Goal: Information Seeking & Learning: Learn about a topic

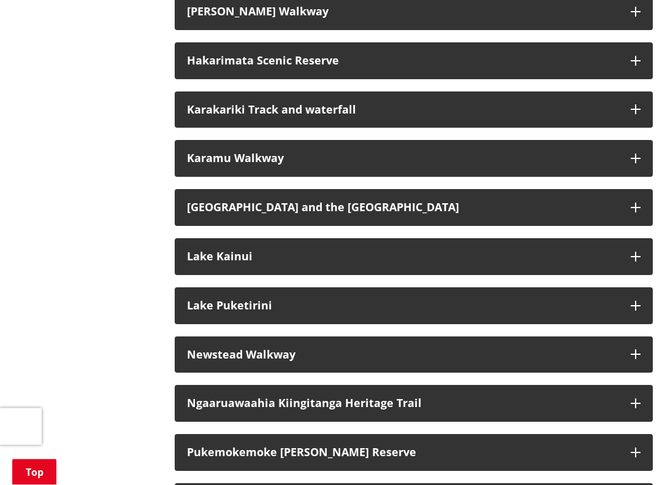
scroll to position [1025, 0]
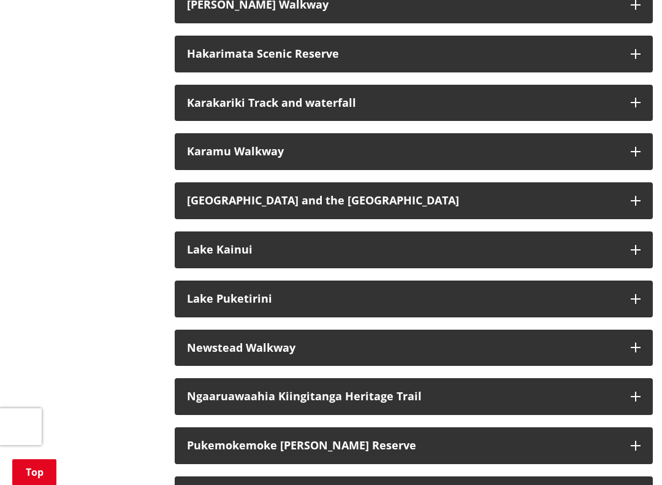
click at [599, 244] on h3 "Lake Kainui" at bounding box center [403, 250] width 432 height 12
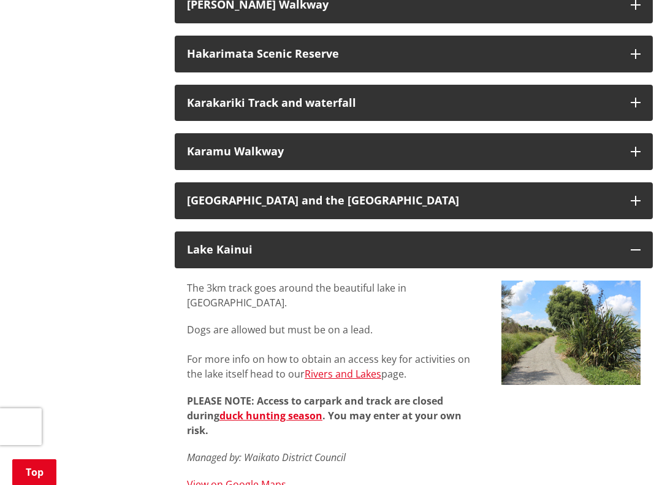
click at [578, 244] on h3 "Lake Kainui" at bounding box center [403, 250] width 432 height 12
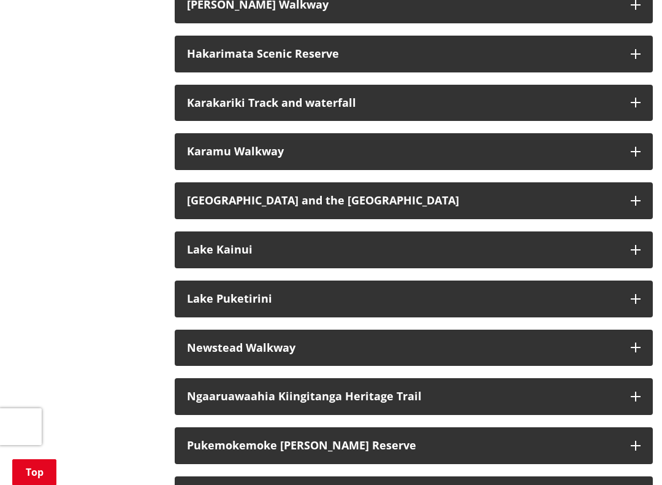
click at [516, 293] on h3 "Lake Puketirini" at bounding box center [403, 299] width 432 height 12
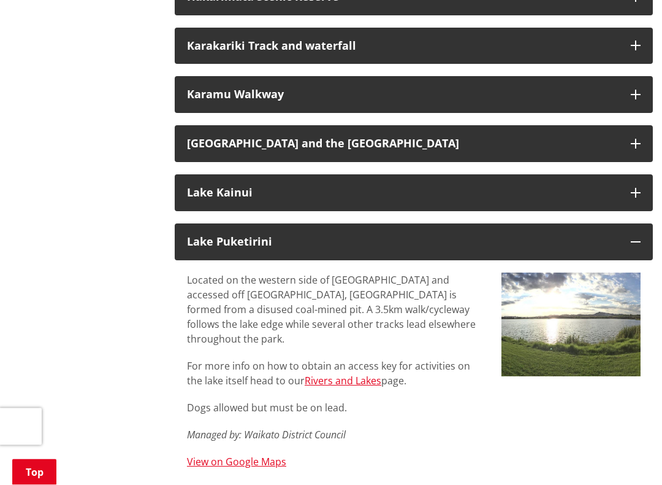
scroll to position [1083, 0]
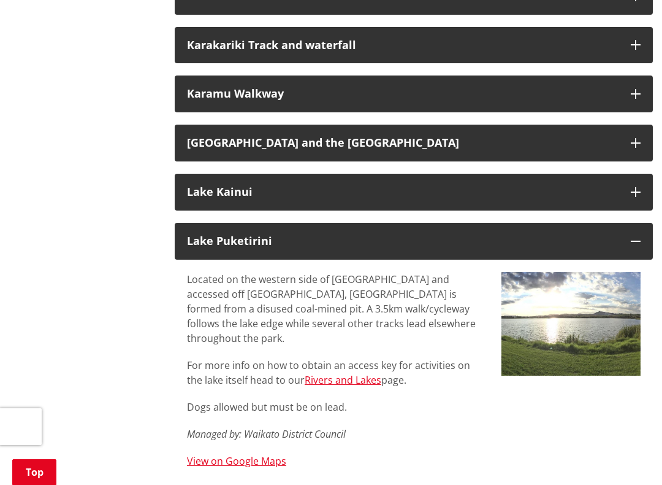
click at [577, 223] on button "Lake Puketirini" at bounding box center [414, 241] width 478 height 37
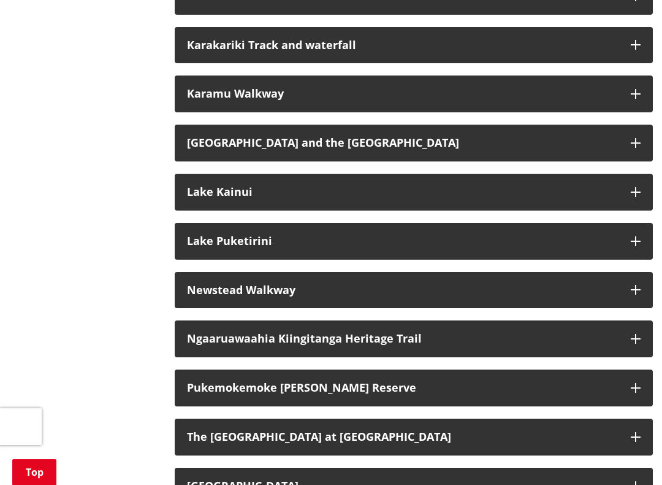
click at [535, 284] on h3 "Newstead Walkway" at bounding box center [403, 290] width 432 height 12
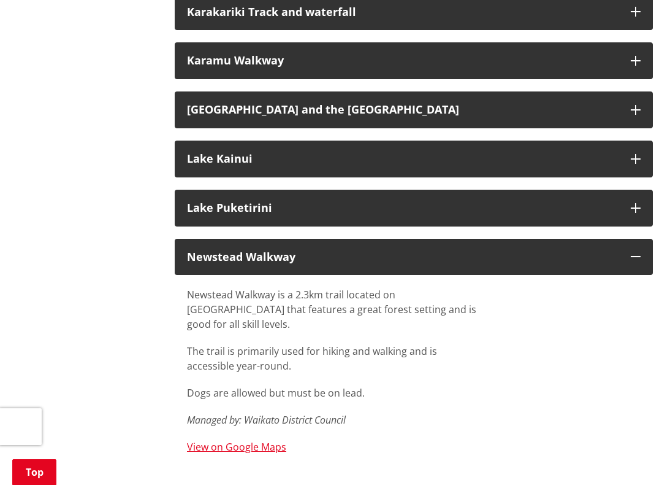
scroll to position [1129, 0]
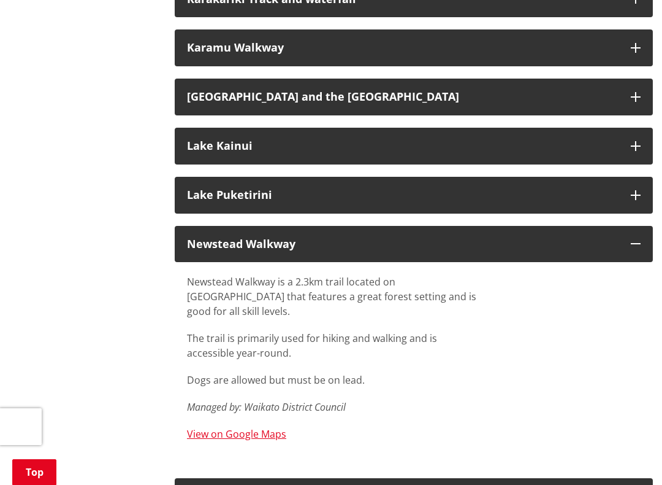
click at [275, 415] on link "View on Google Maps" at bounding box center [236, 433] width 99 height 13
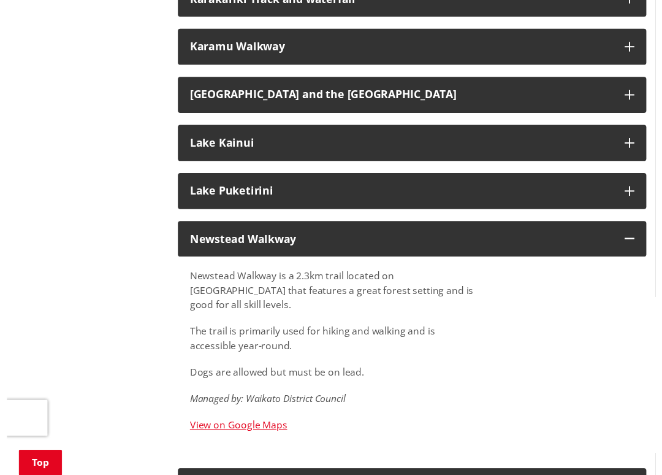
scroll to position [1163, 0]
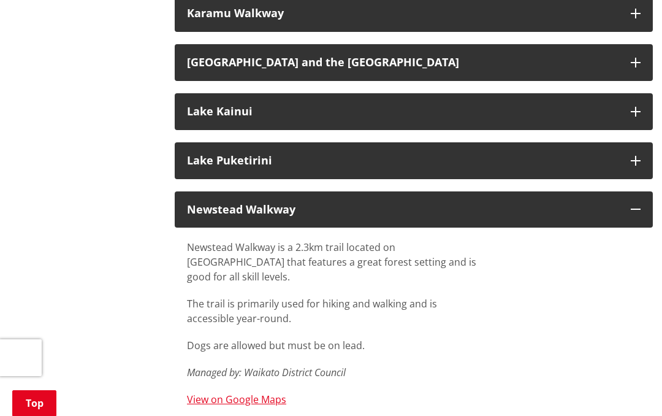
click at [527, 191] on button "Newstead Walkway" at bounding box center [414, 209] width 478 height 37
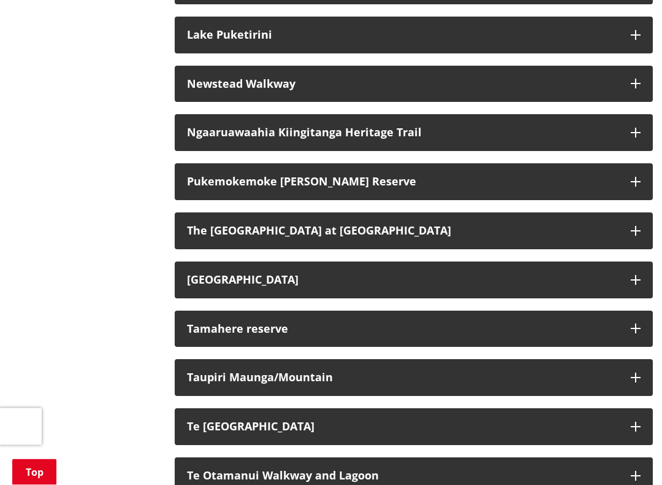
scroll to position [1289, 0]
click at [524, 225] on div "The [GEOGRAPHIC_DATA] at [GEOGRAPHIC_DATA]" at bounding box center [403, 231] width 432 height 12
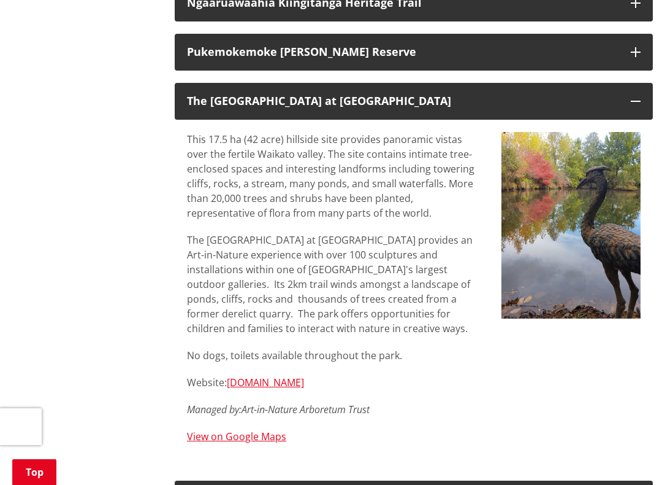
scroll to position [1419, 0]
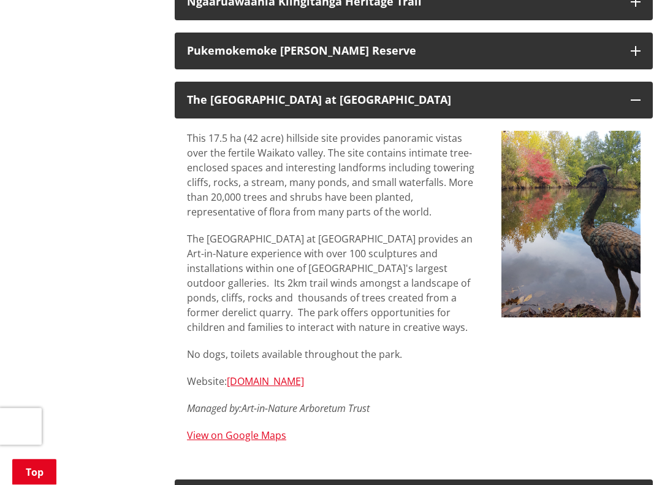
click at [304, 375] on link "[DOMAIN_NAME]" at bounding box center [265, 381] width 77 height 13
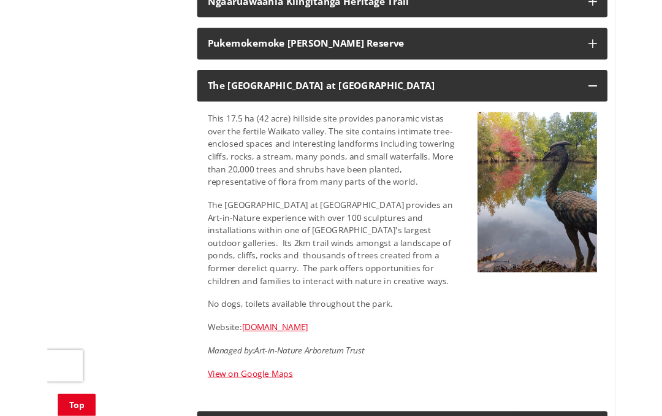
scroll to position [1454, 0]
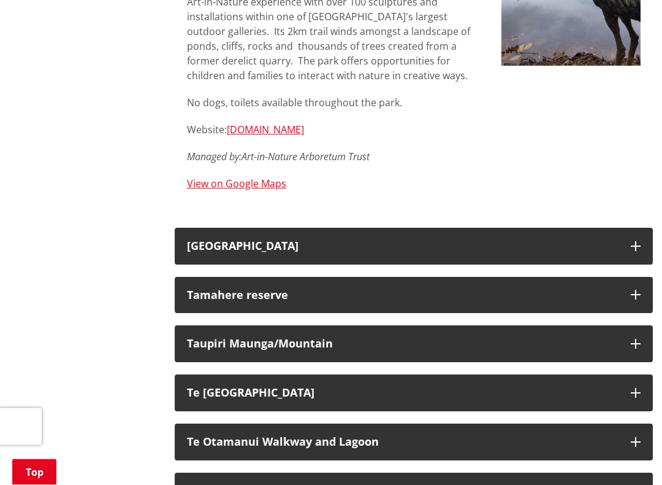
click at [610, 290] on div "Tamahere reserve" at bounding box center [403, 296] width 432 height 12
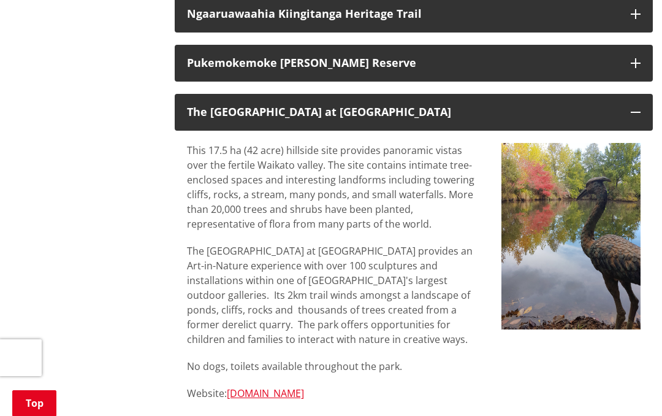
scroll to position [1394, 0]
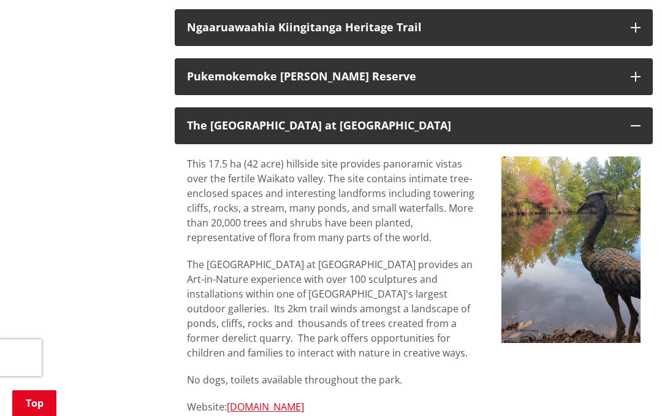
click at [580, 120] on div "The [GEOGRAPHIC_DATA] at [GEOGRAPHIC_DATA]" at bounding box center [403, 126] width 432 height 12
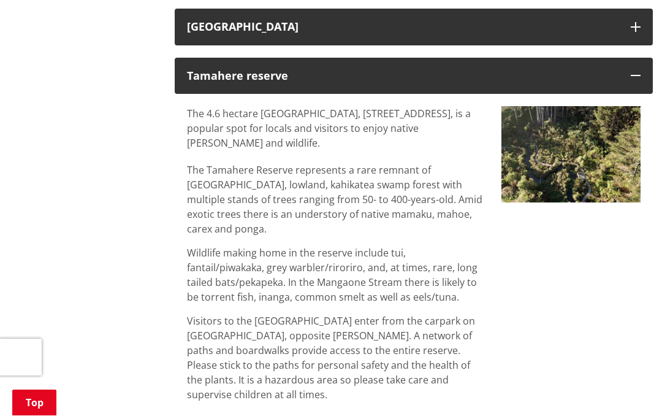
scroll to position [1541, 0]
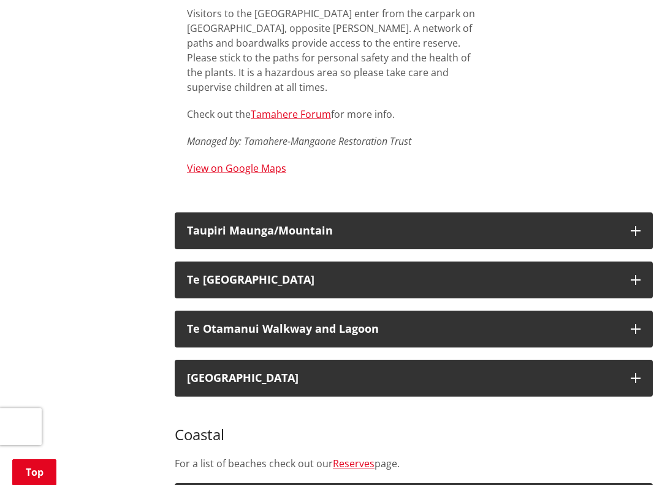
scroll to position [1850, 0]
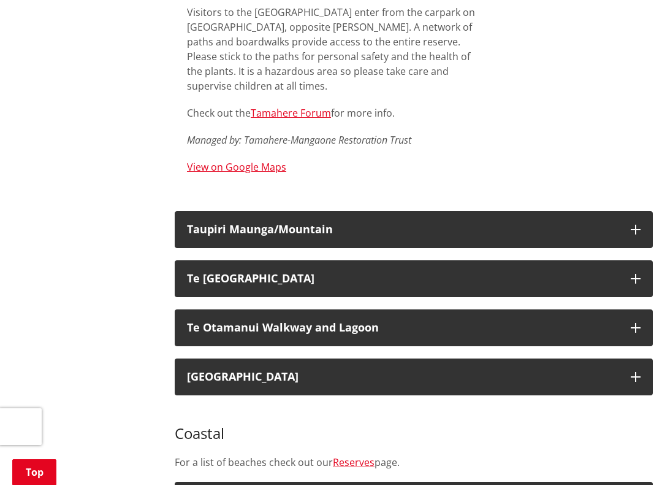
click at [473, 321] on h3 "Te Otamanui Walkway and Lagoon" at bounding box center [403, 327] width 432 height 12
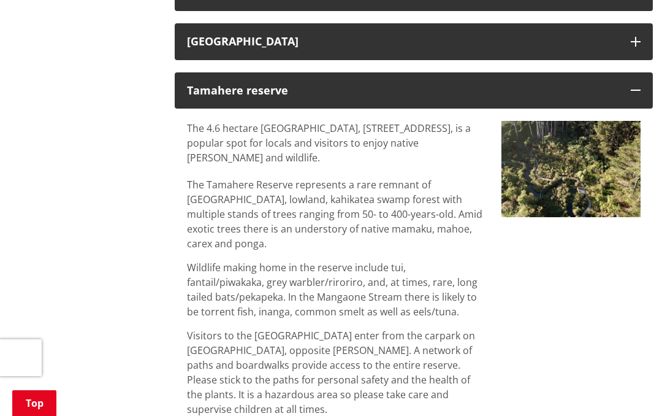
scroll to position [1525, 0]
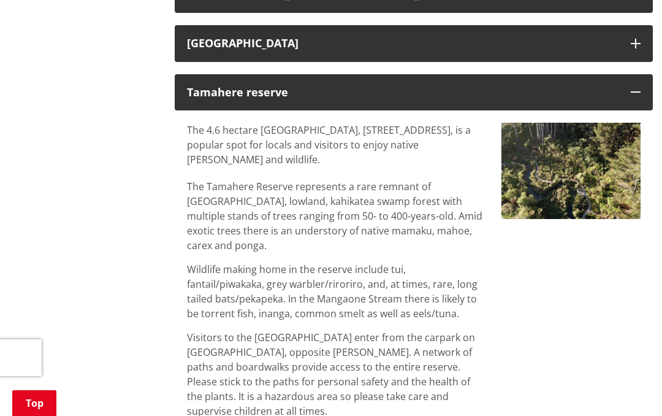
click at [523, 74] on button "Tamahere reserve" at bounding box center [414, 92] width 478 height 37
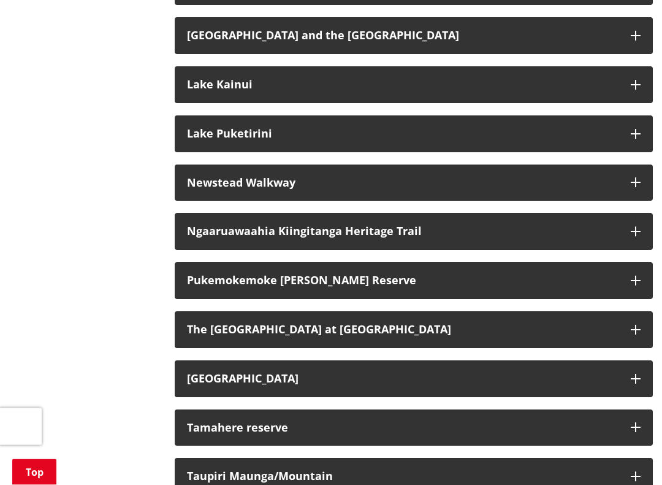
scroll to position [1203, 0]
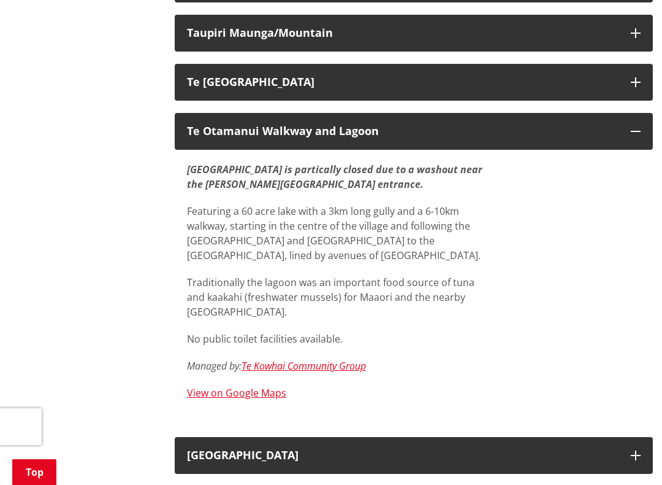
click at [558, 125] on h3 "Te Otamanui Walkway and Lagoon" at bounding box center [403, 131] width 432 height 12
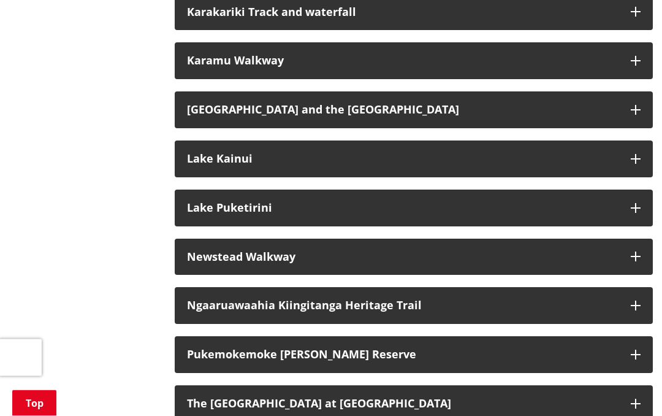
click at [429, 239] on button "Newstead Walkway" at bounding box center [414, 257] width 478 height 37
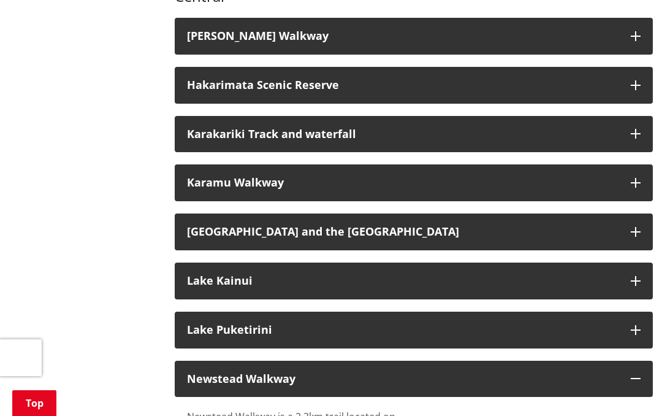
scroll to position [993, 0]
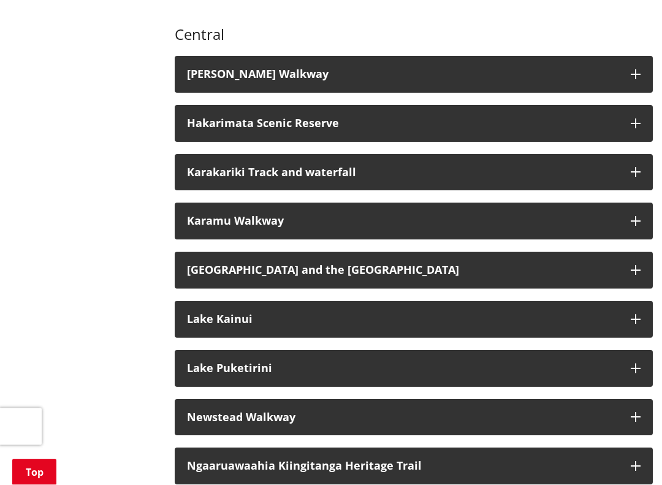
scroll to position [956, 0]
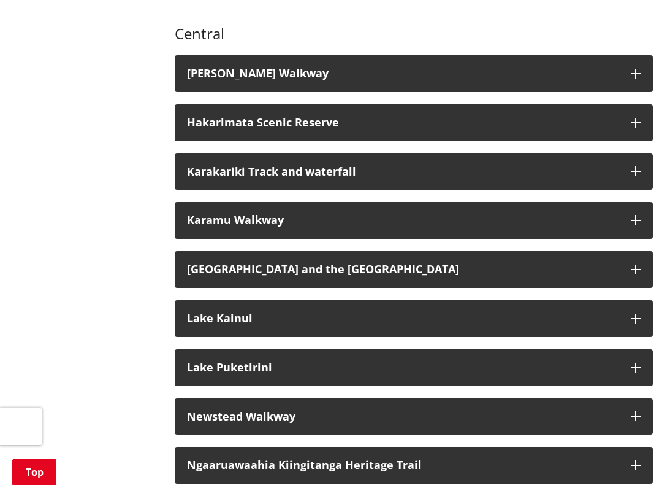
click at [195, 410] on h3 "Newstead Walkway" at bounding box center [403, 416] width 432 height 12
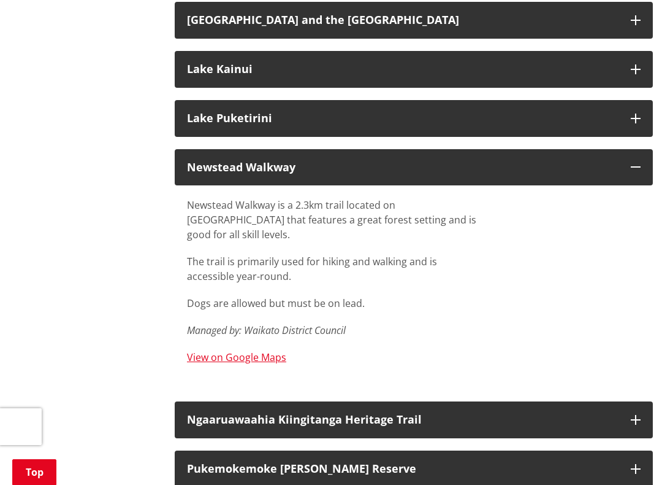
scroll to position [1207, 0]
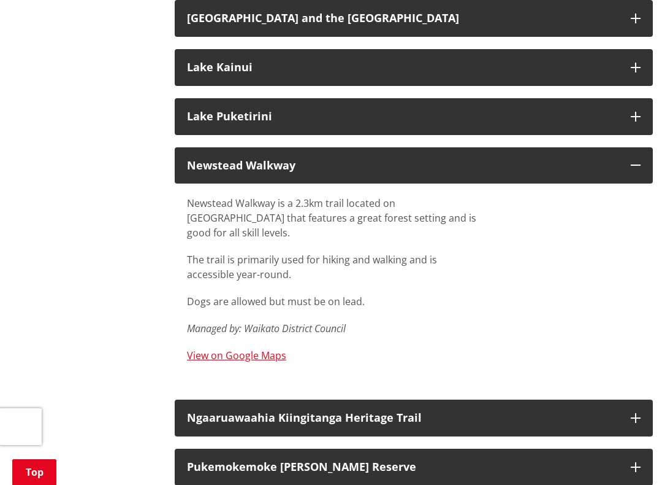
click at [199, 348] on link "View on Google Maps" at bounding box center [236, 354] width 99 height 13
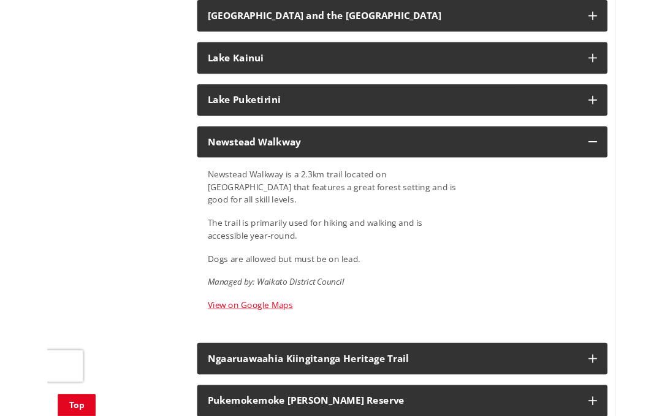
scroll to position [1242, 0]
